Goal: Task Accomplishment & Management: Manage account settings

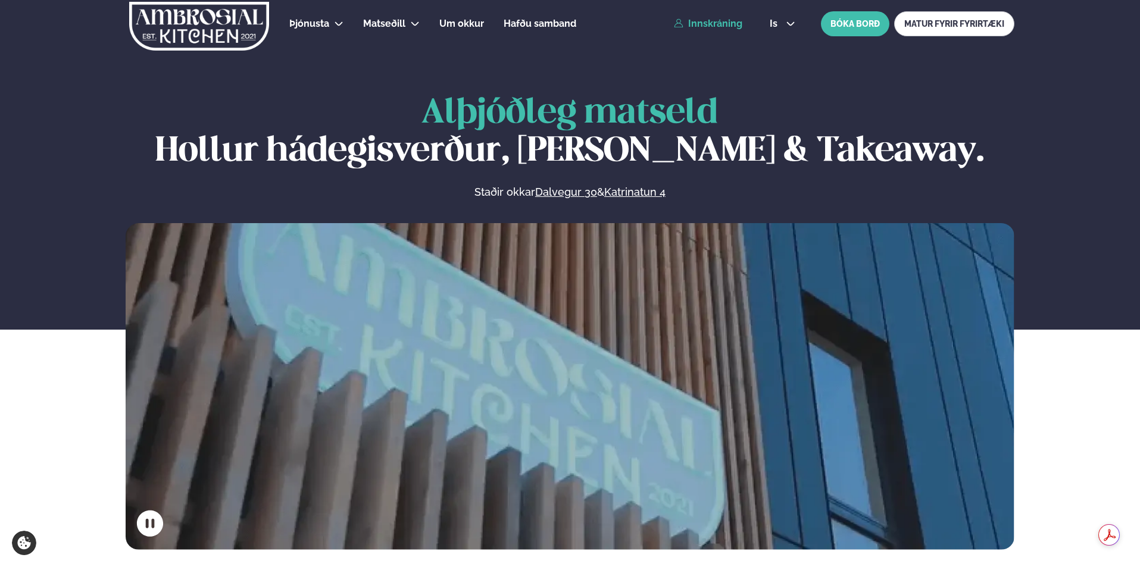
click at [738, 21] on link "Innskráning" at bounding box center [708, 23] width 68 height 11
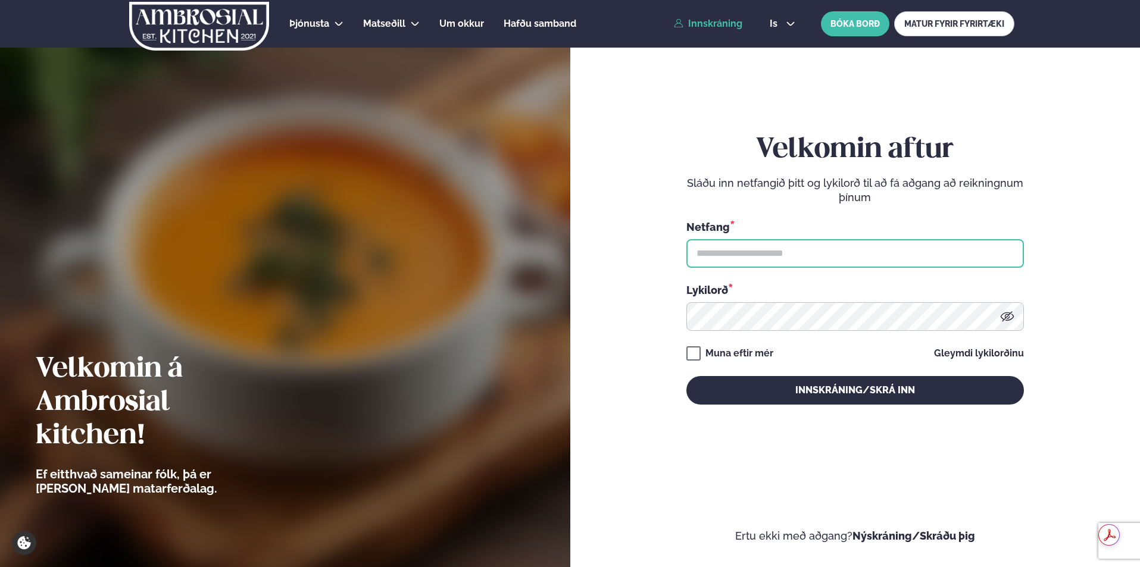
type input "**********"
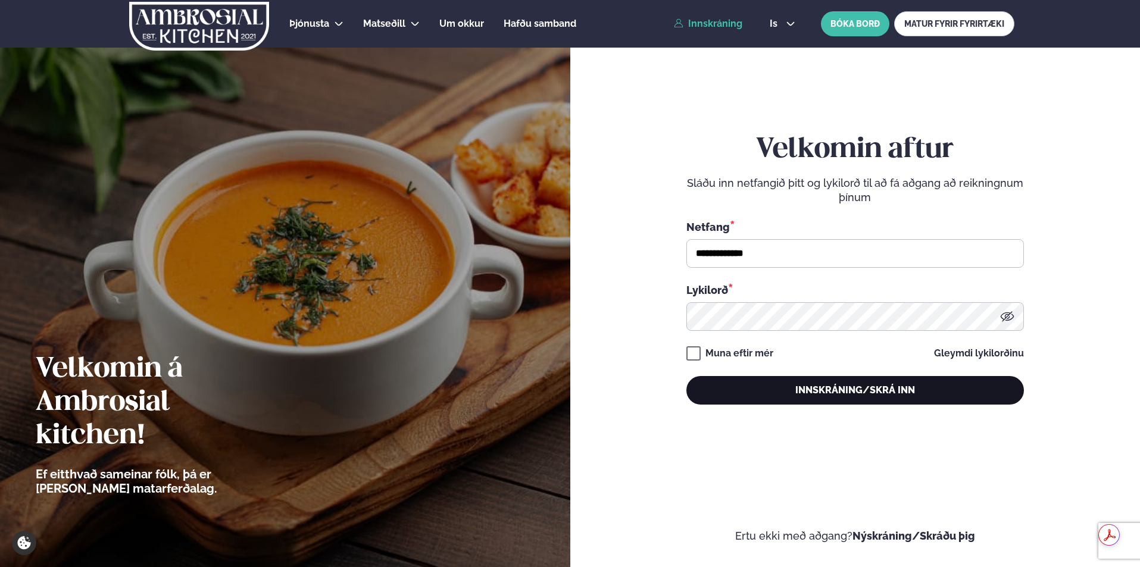
click at [776, 392] on button "Innskráning/Skrá inn" at bounding box center [855, 390] width 338 height 29
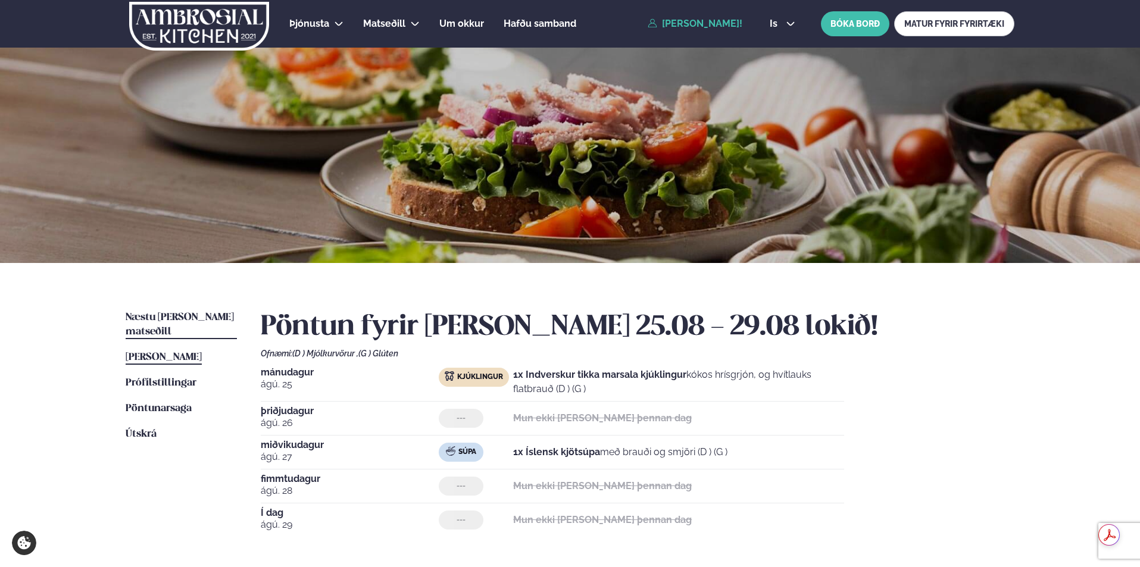
click at [159, 314] on span "Næstu [PERSON_NAME] matseðill" at bounding box center [180, 325] width 108 height 24
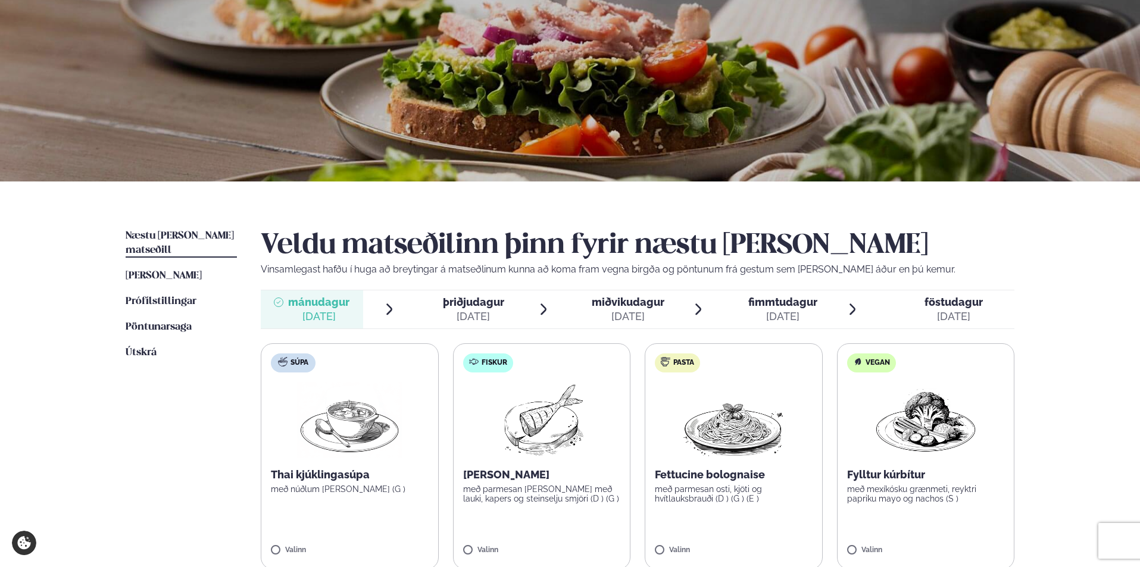
scroll to position [119, 0]
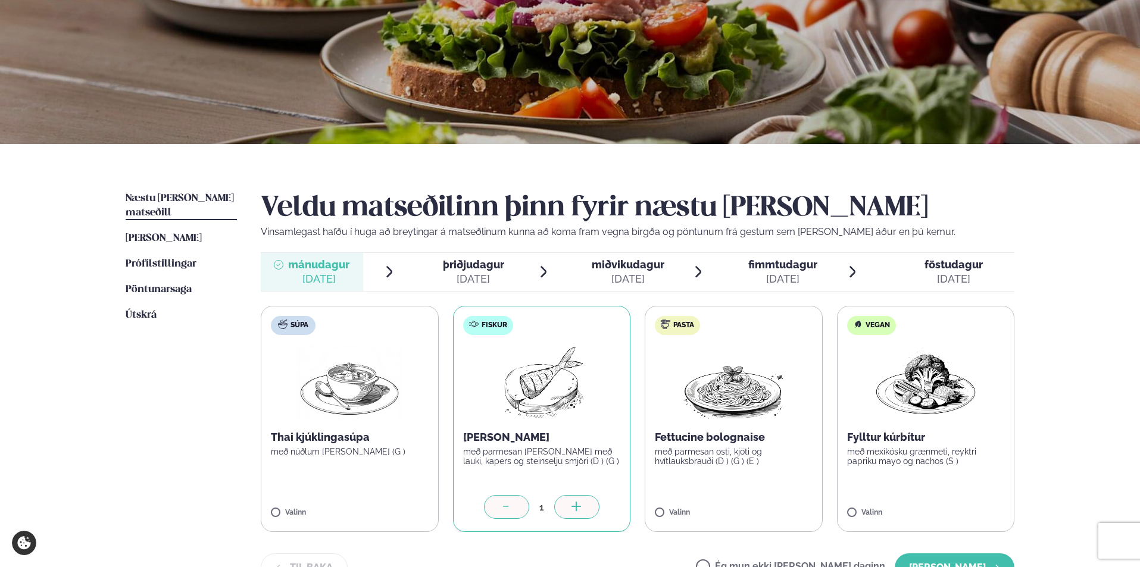
click at [448, 268] on span "þriðjudagur" at bounding box center [473, 264] width 61 height 13
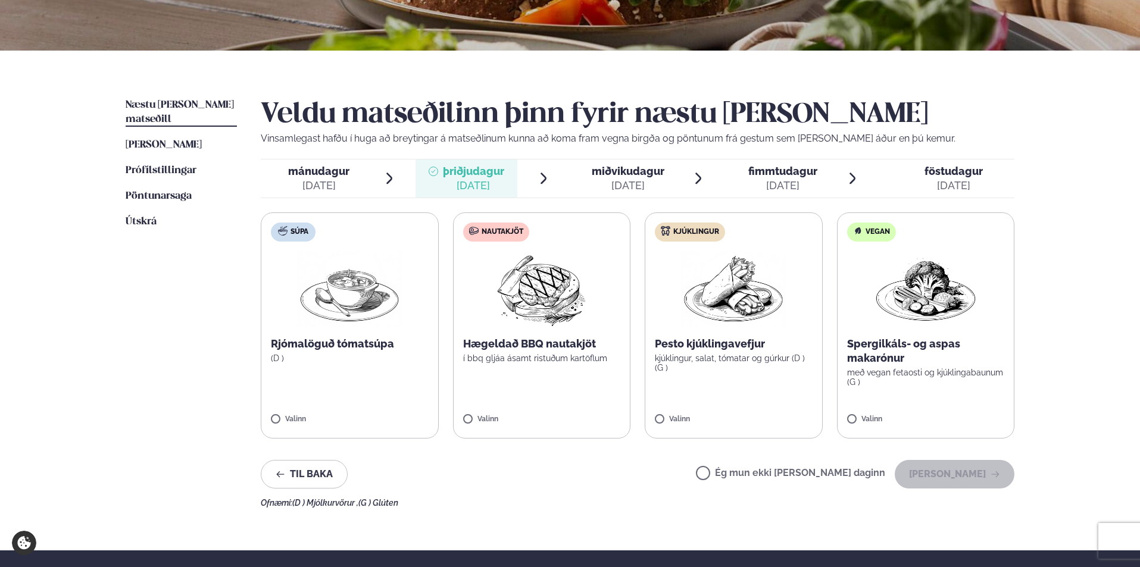
scroll to position [238, 0]
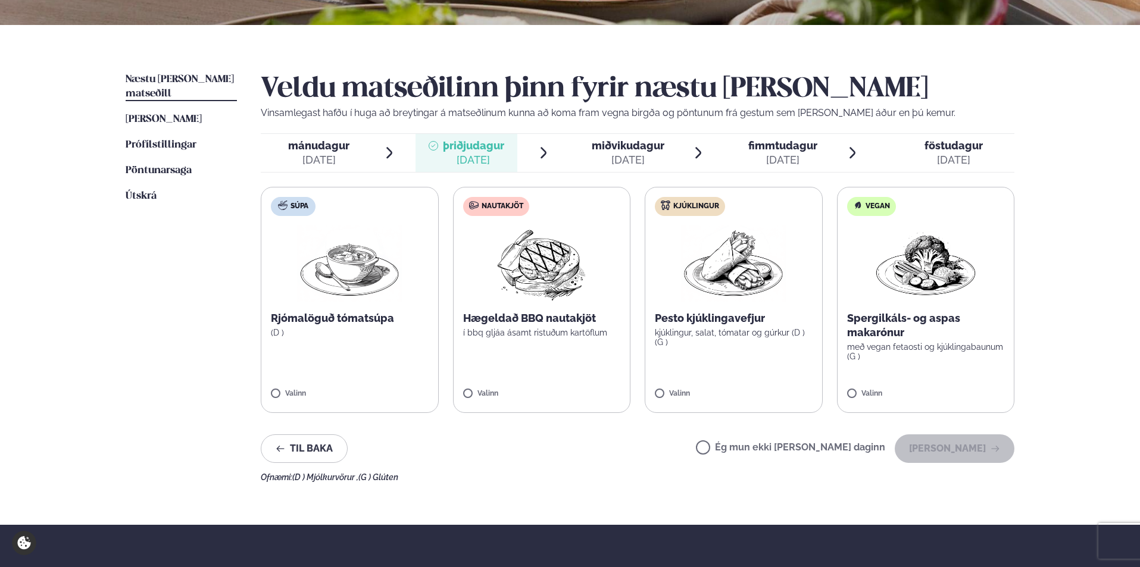
click at [770, 449] on label "Ég mun ekki [PERSON_NAME] daginn" at bounding box center [790, 449] width 189 height 13
click at [949, 449] on button "[PERSON_NAME]" at bounding box center [955, 449] width 120 height 29
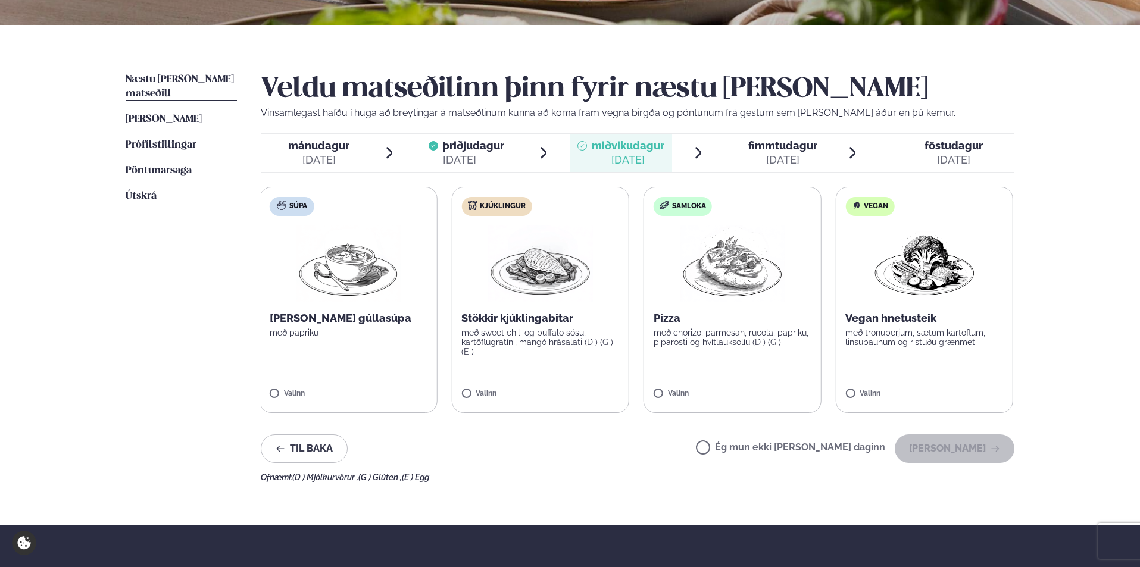
click at [410, 348] on label "Súpa [PERSON_NAME] gúllasúpa með papriku Valinn" at bounding box center [349, 300] width 178 height 226
click at [950, 463] on button "[PERSON_NAME]" at bounding box center [955, 449] width 120 height 29
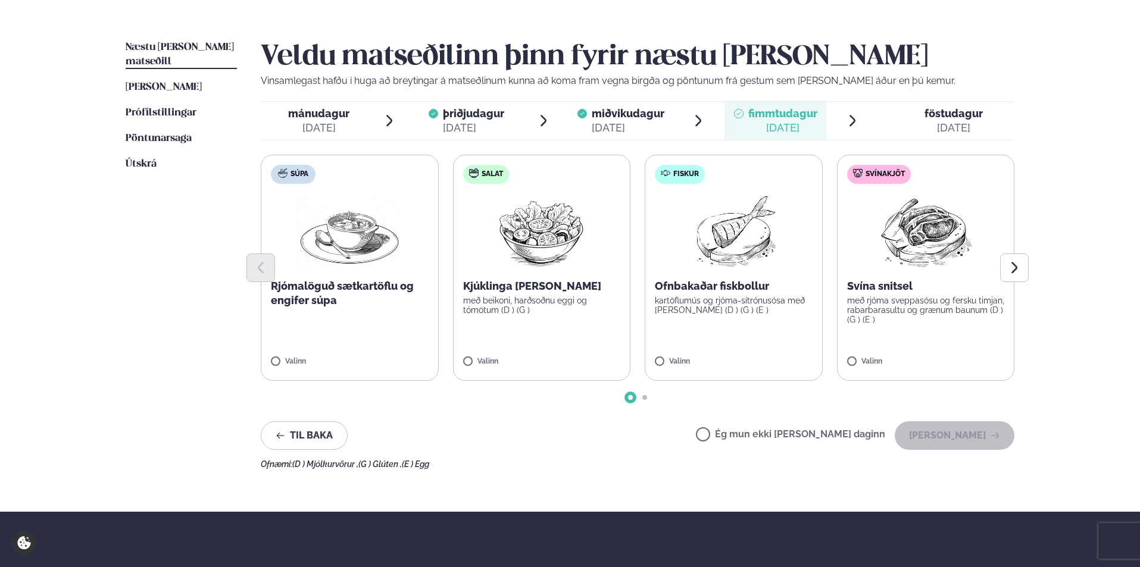
scroll to position [298, 0]
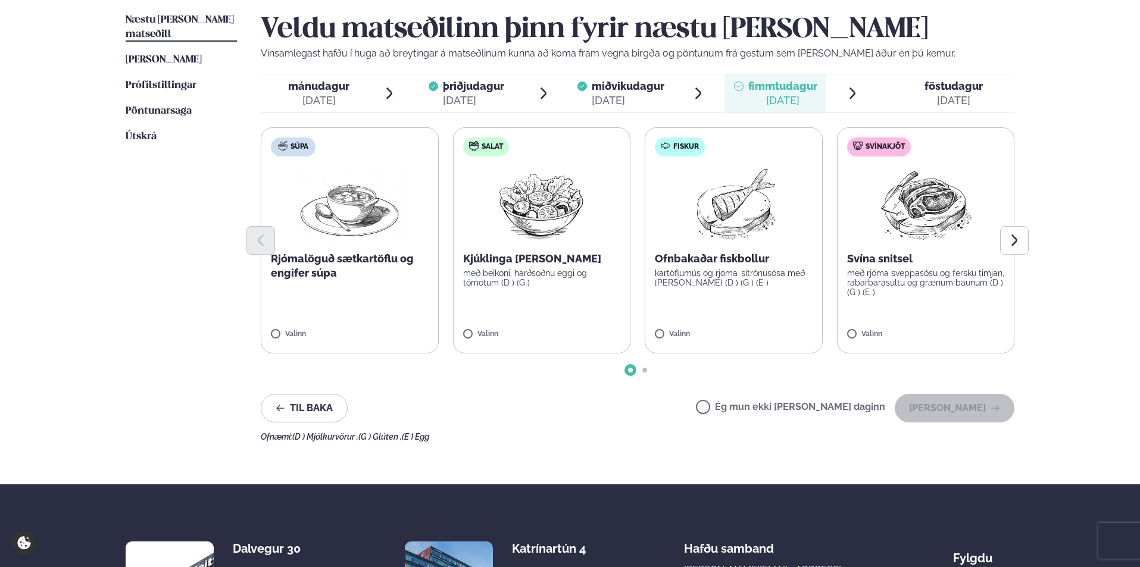
click at [764, 408] on label "Ég mun ekki [PERSON_NAME] daginn" at bounding box center [790, 408] width 189 height 13
click at [965, 400] on button "[PERSON_NAME]" at bounding box center [955, 408] width 120 height 29
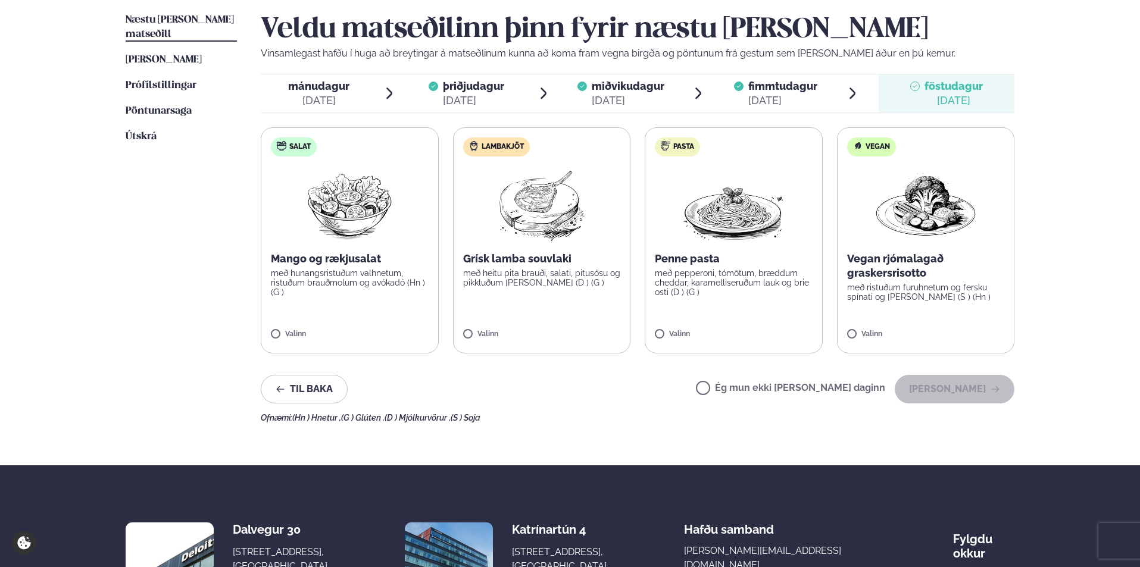
click at [764, 382] on div "Ég mun ekki [PERSON_NAME] daginn [PERSON_NAME]" at bounding box center [855, 389] width 318 height 29
click at [764, 386] on label "Ég mun ekki [PERSON_NAME] daginn" at bounding box center [790, 389] width 189 height 13
click at [960, 384] on button "[PERSON_NAME]" at bounding box center [955, 389] width 120 height 29
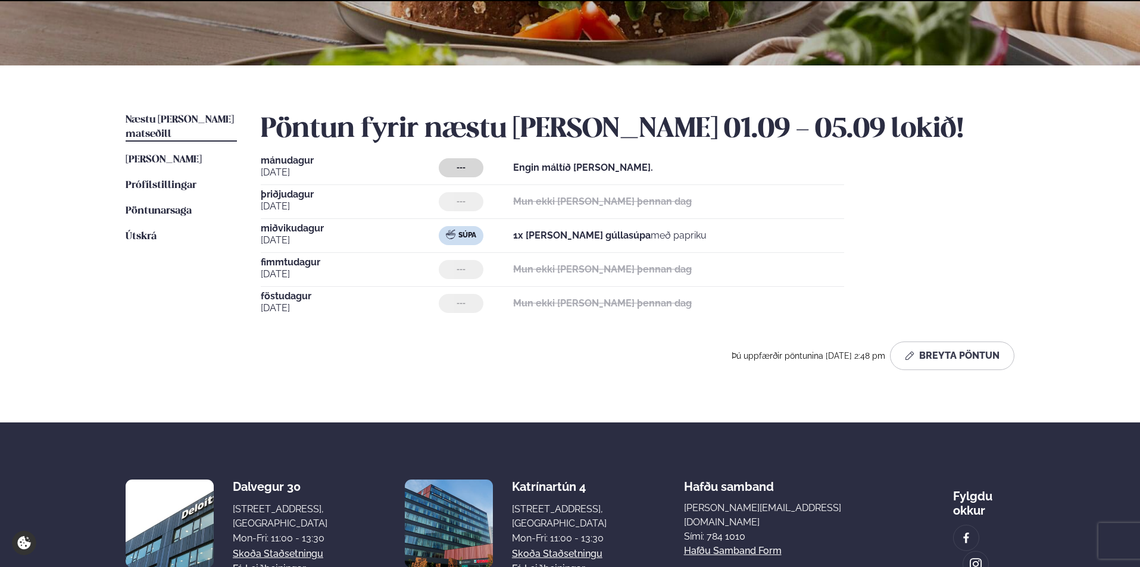
scroll to position [294, 0]
